Goal: Task Accomplishment & Management: Use online tool/utility

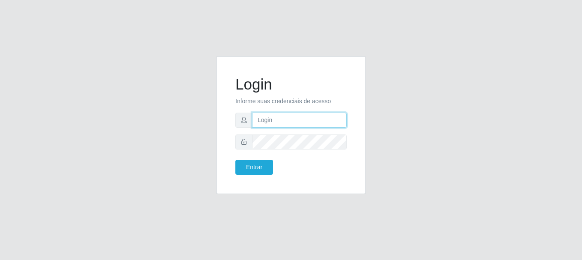
click at [310, 118] on input "text" at bounding box center [299, 120] width 95 height 15
type input "[EMAIL_ADDRESS][DOMAIN_NAME]"
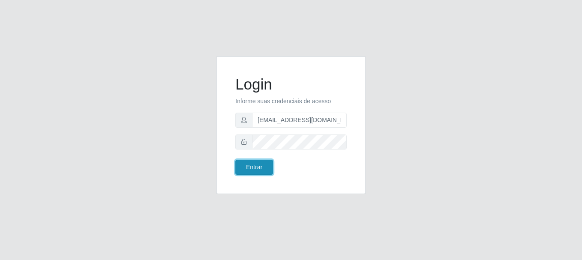
click at [248, 171] on button "Entrar" at bounding box center [254, 167] width 38 height 15
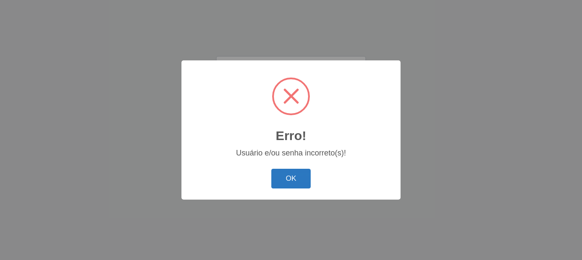
click at [273, 181] on button "OK" at bounding box center [291, 179] width 40 height 20
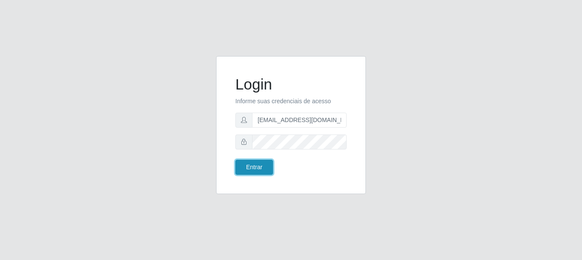
click at [263, 163] on button "Entrar" at bounding box center [254, 167] width 38 height 15
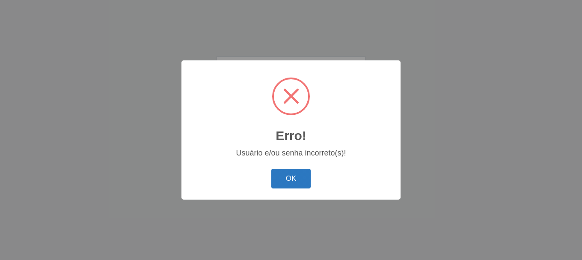
click at [291, 181] on button "OK" at bounding box center [291, 179] width 40 height 20
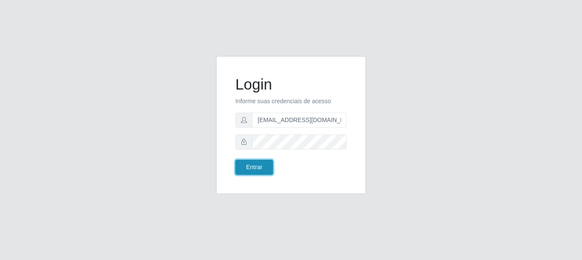
click at [262, 167] on button "Entrar" at bounding box center [254, 167] width 38 height 15
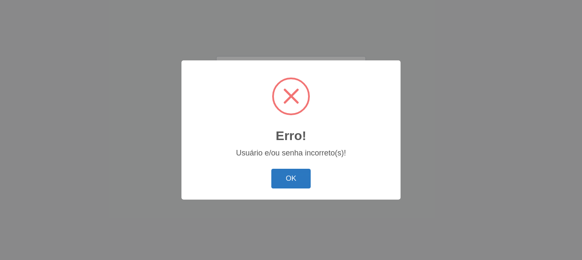
click at [297, 188] on button "OK" at bounding box center [291, 179] width 40 height 20
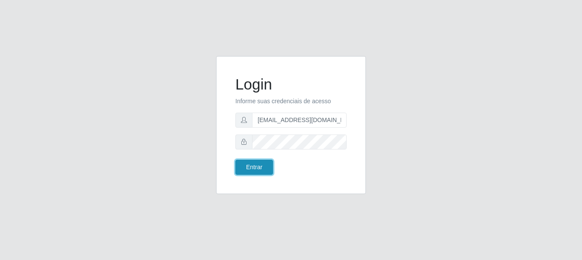
click at [258, 172] on button "Entrar" at bounding box center [254, 167] width 38 height 15
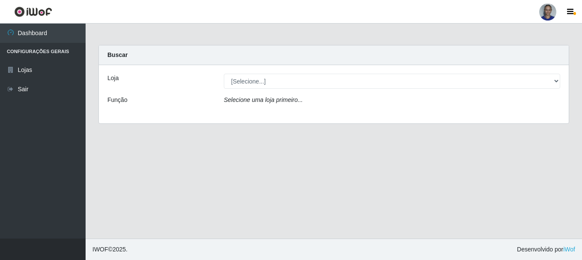
drag, startPoint x: 560, startPoint y: 77, endPoint x: 553, endPoint y: 90, distance: 15.1
click at [558, 83] on div "[Selecione...] Supermercado [GEOGRAPHIC_DATA]" at bounding box center [391, 81] width 349 height 15
click at [553, 90] on div "Loja [Selecione...] Supermercado São Sebastião - Unidade Camalaú Função Selecio…" at bounding box center [334, 94] width 470 height 58
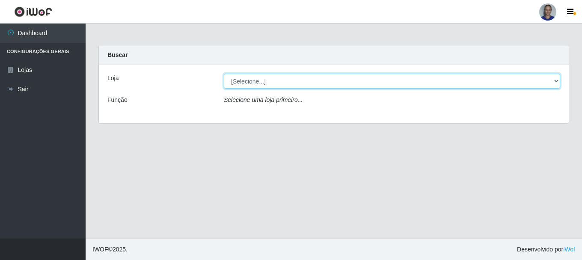
click at [553, 86] on select "[Selecione...] Supermercado [GEOGRAPHIC_DATA]" at bounding box center [392, 81] width 336 height 15
select select "165"
click at [224, 74] on select "[Selecione...] Supermercado [GEOGRAPHIC_DATA]" at bounding box center [392, 81] width 336 height 15
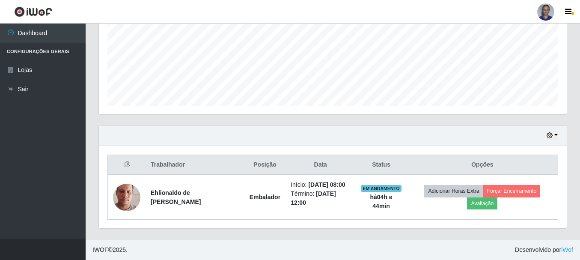
scroll to position [201, 0]
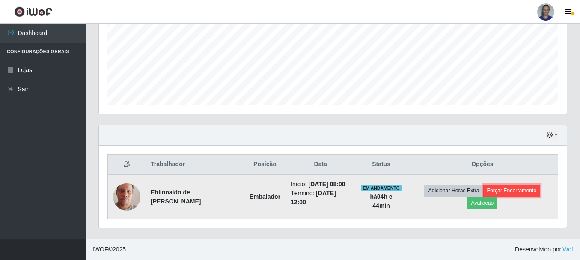
click at [533, 191] on button "Forçar Encerramento" at bounding box center [511, 191] width 57 height 12
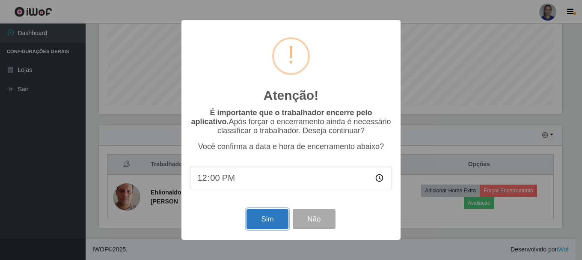
click at [277, 228] on button "Sim" at bounding box center [268, 219] width 42 height 20
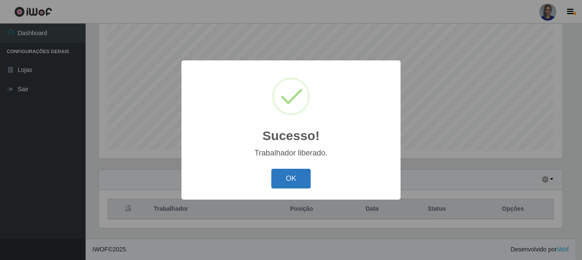
click at [286, 180] on button "OK" at bounding box center [291, 179] width 40 height 20
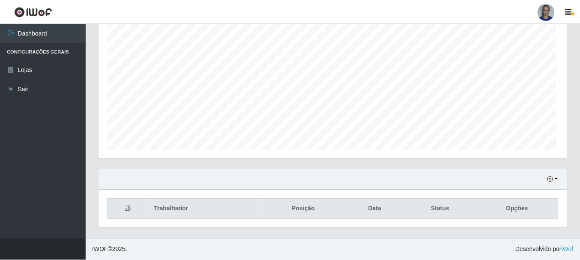
scroll to position [178, 468]
drag, startPoint x: 557, startPoint y: 181, endPoint x: 560, endPoint y: 171, distance: 10.6
click at [558, 180] on button "button" at bounding box center [552, 180] width 12 height 10
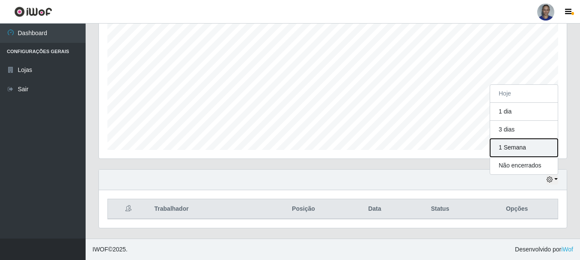
click at [546, 145] on button "1 Semana" at bounding box center [524, 148] width 68 height 18
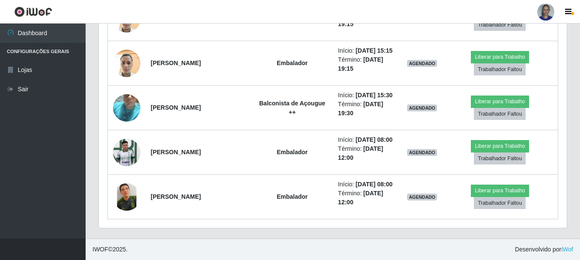
scroll to position [691, 0]
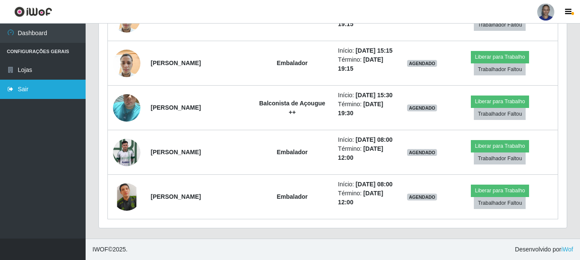
click at [17, 86] on link "Sair" at bounding box center [43, 89] width 86 height 19
